Goal: Task Accomplishment & Management: Manage account settings

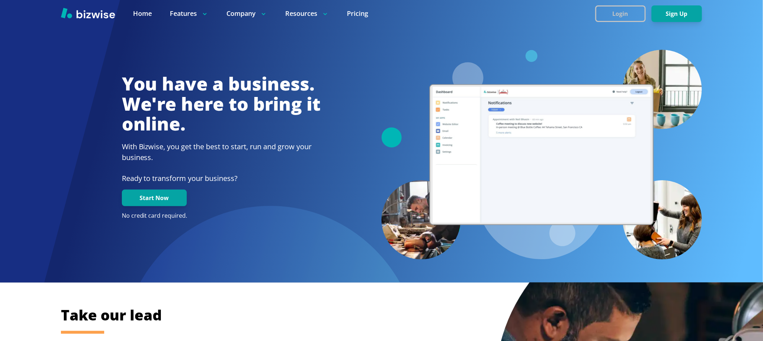
click at [635, 17] on button "Login" at bounding box center [621, 13] width 51 height 17
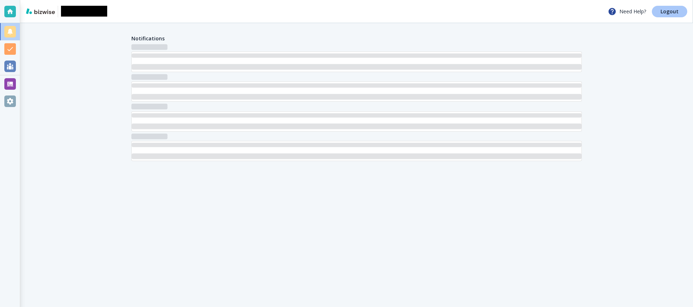
click at [664, 11] on p "Logout" at bounding box center [669, 11] width 18 height 5
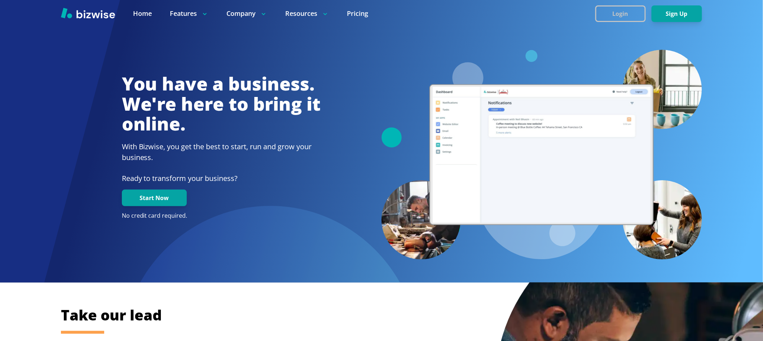
click at [625, 14] on button "Login" at bounding box center [621, 13] width 51 height 17
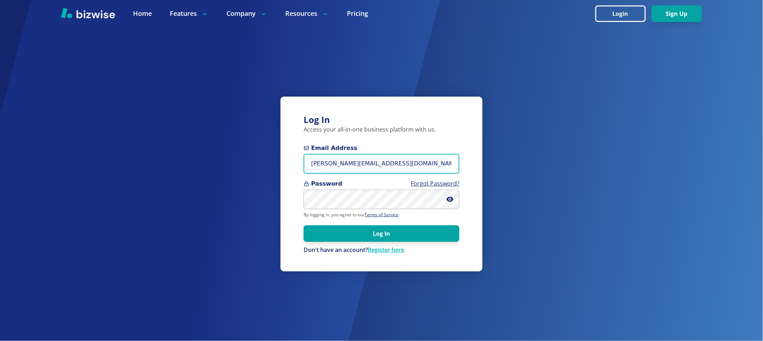
click at [417, 162] on input "[PERSON_NAME][EMAIL_ADDRESS][DOMAIN_NAME]" at bounding box center [382, 164] width 156 height 20
paste input "ita.jantz@colorado.edu"
type input "anita.jantz@colorado.edu"
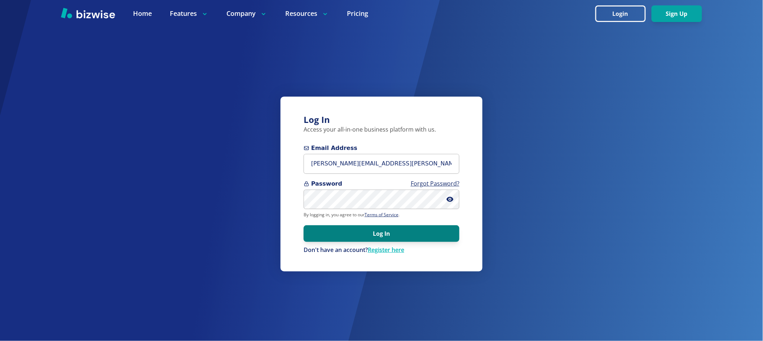
click at [338, 239] on button "Log In" at bounding box center [382, 234] width 156 height 17
